Goal: Information Seeking & Learning: Learn about a topic

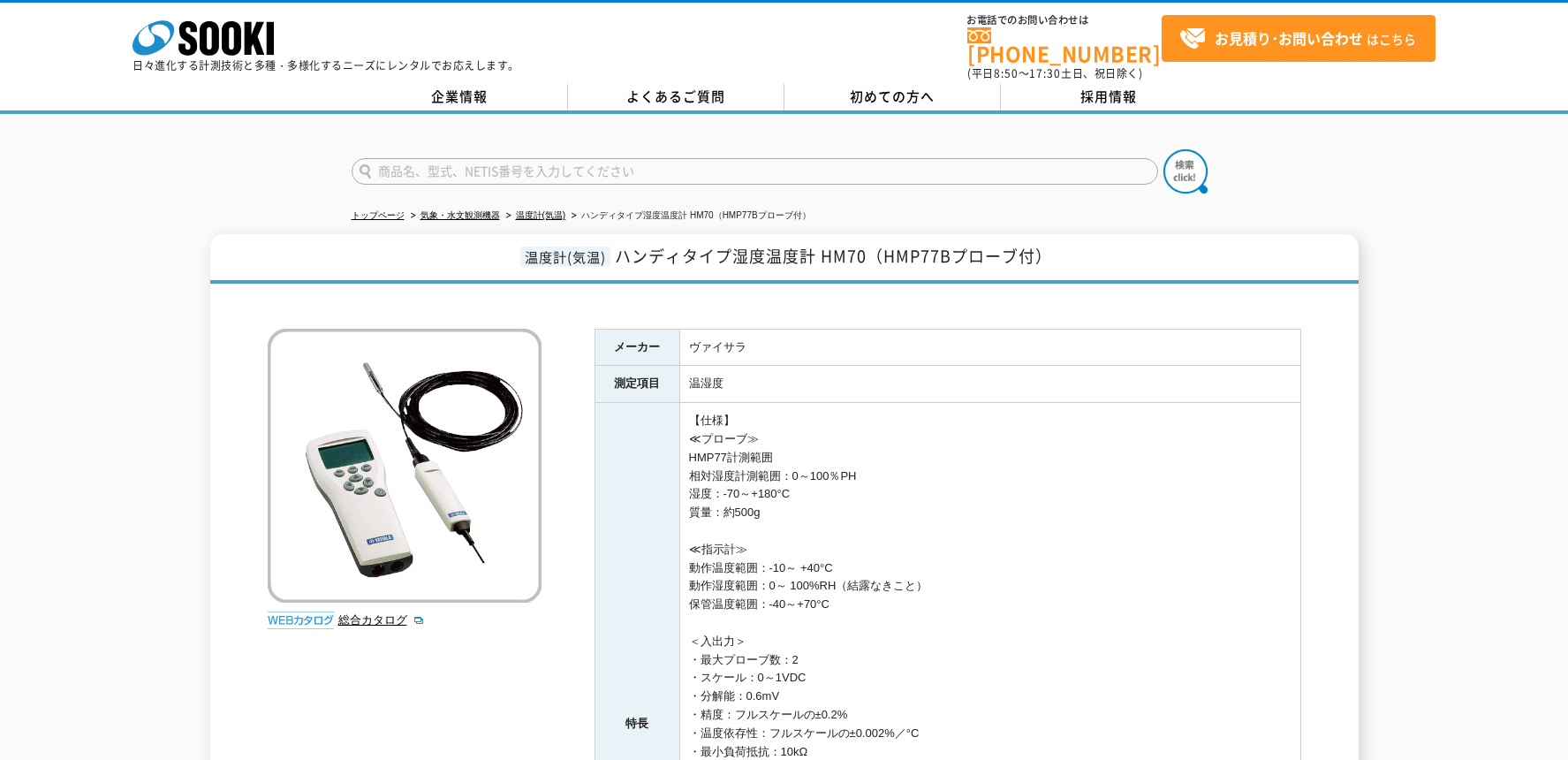
click at [1388, 460] on div "温度計(気温) ハンディタイプ湿度温度計 HM70（HMP77Bプローブ付） 総合カタログ メーカー ヴァイサラ 測定項目 温湿度 特長 【仕様】 ≪プローブ…" at bounding box center [784, 696] width 1568 height 925
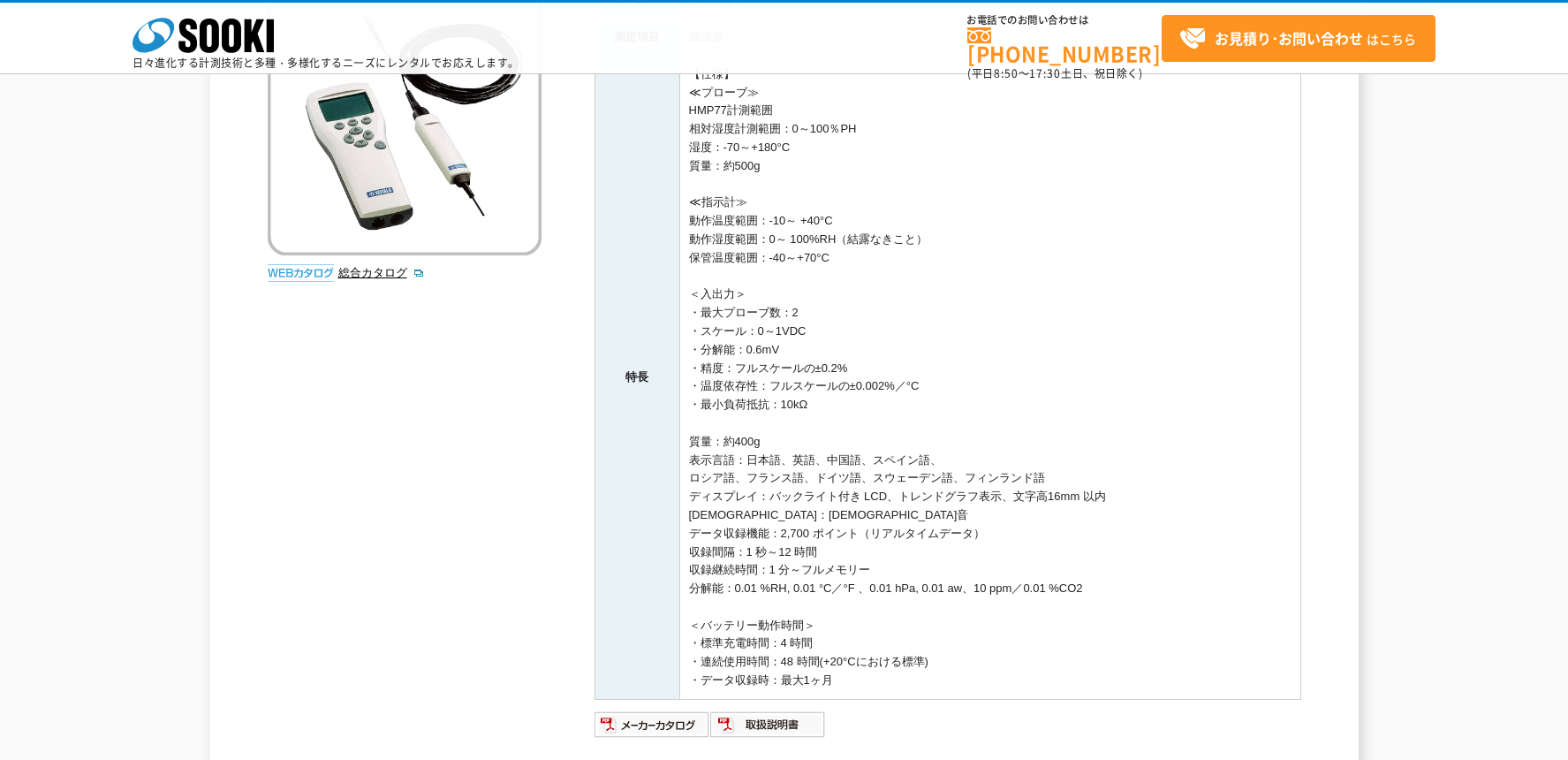
scroll to position [88, 0]
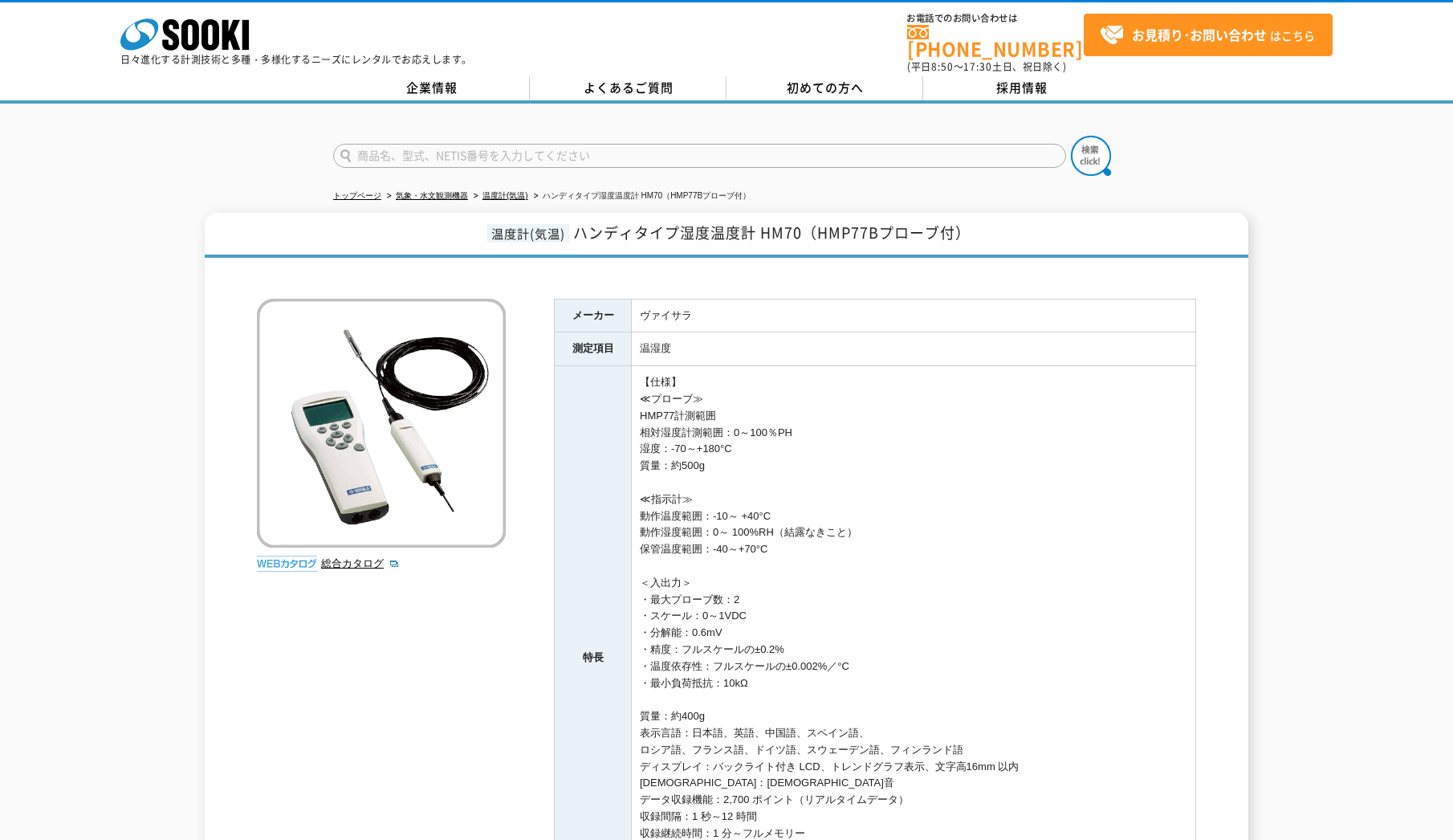
click at [454, 667] on div "総合カタログ メーカー ヴァイサラ 測定項目 温湿度 特長 【仕様】 ≪プローブ≫ HMP77計測範囲 相対湿度計測範囲：0～100％PH 湿度：-70～+1…" at bounding box center [726, 659] width 940 height 788
click at [584, 445] on th "特長" at bounding box center [593, 658] width 77 height 584
click at [688, 438] on td "【仕様】 ≪プローブ≫ HMP77計測範囲 相対湿度計測範囲：0～100％PH 湿度：-70～+180°C 質量：約500g ≪指示計≫ 動作温度範囲：-10…" at bounding box center [914, 658] width 565 height 584
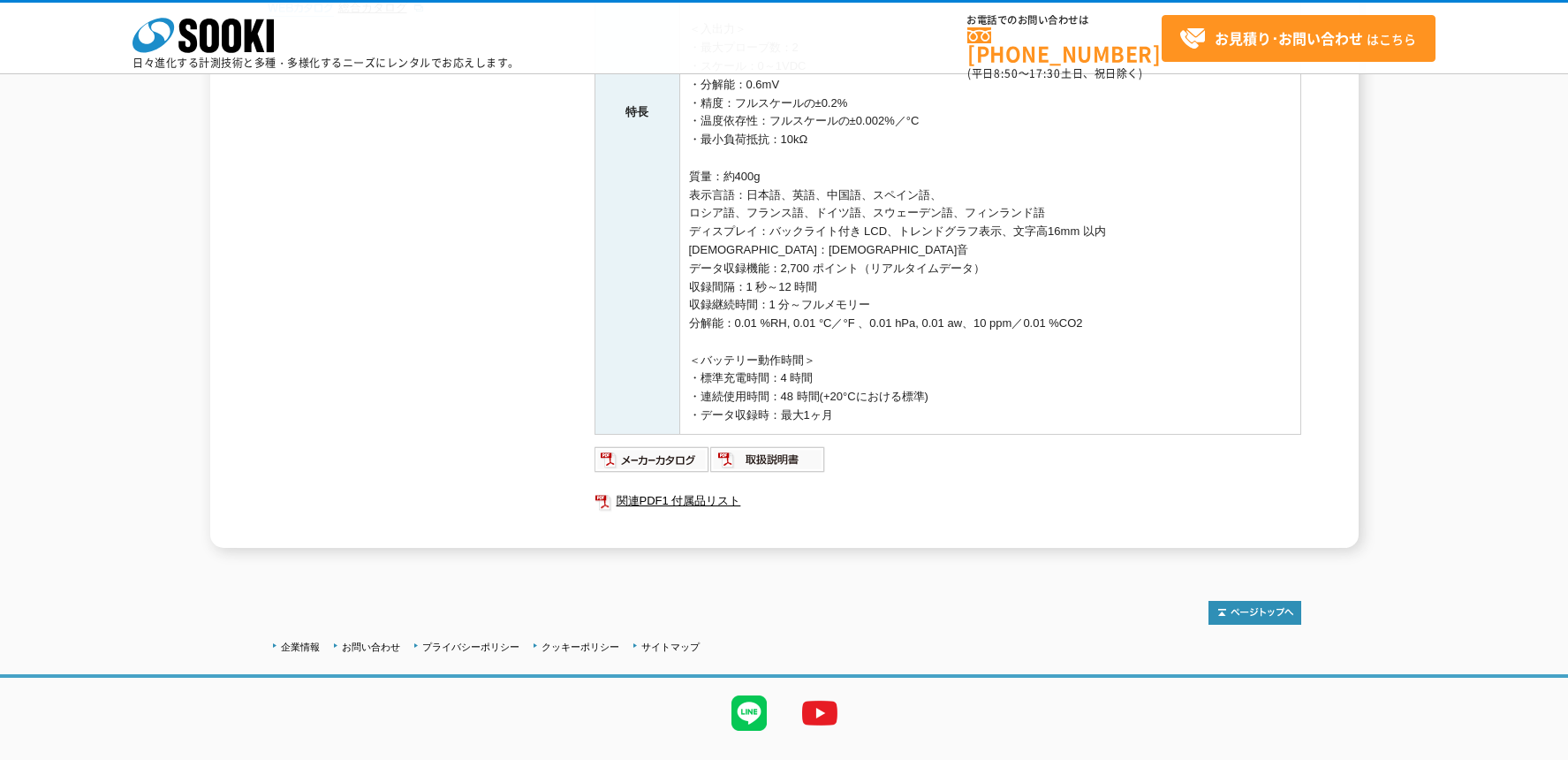
scroll to position [353, 0]
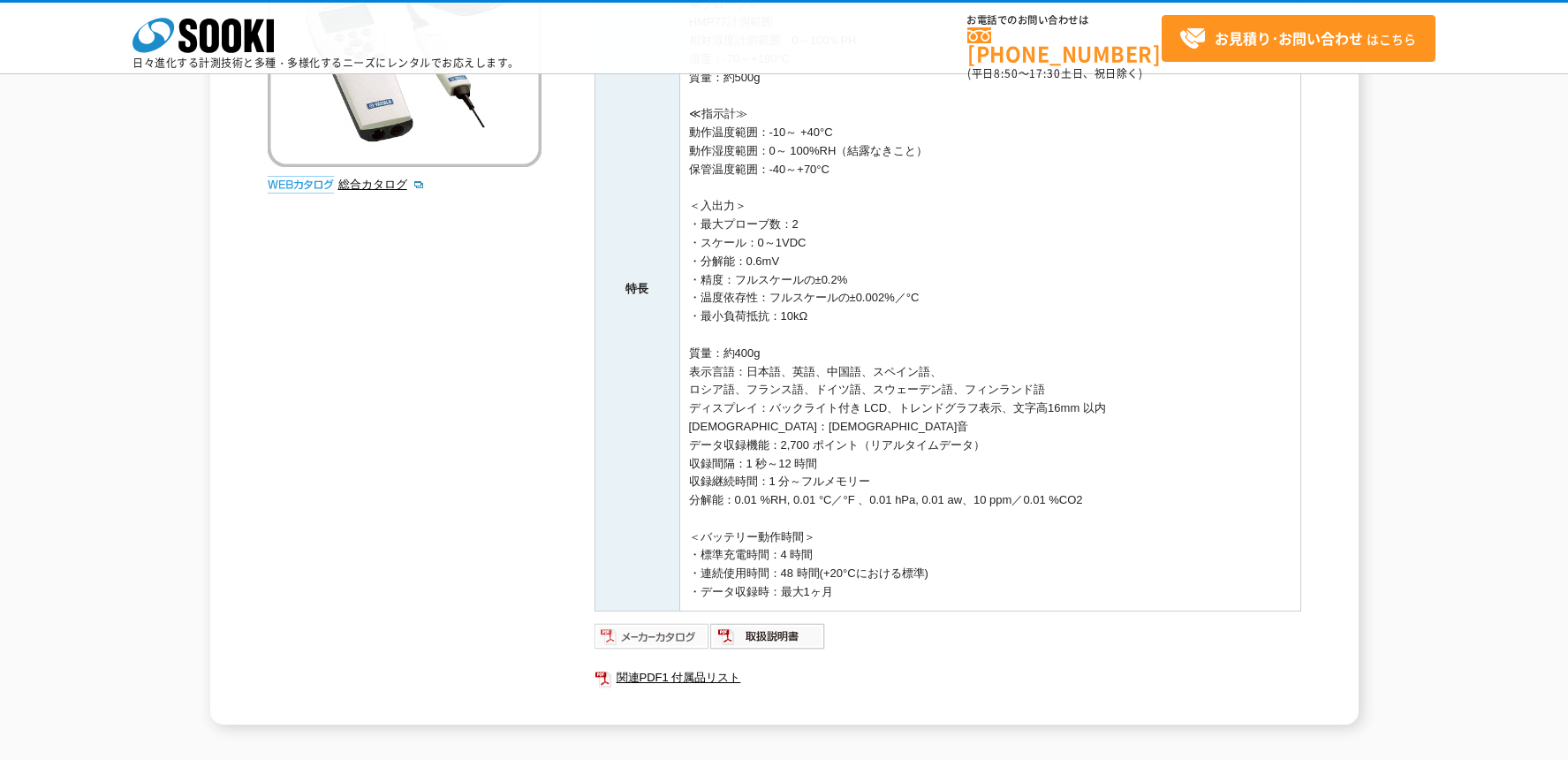
click at [686, 634] on img at bounding box center [652, 636] width 116 height 28
